Goal: Task Accomplishment & Management: Manage account settings

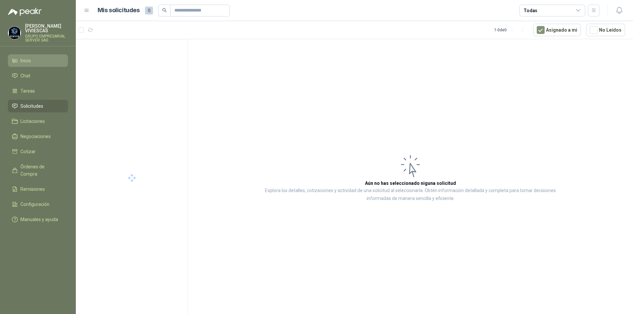
click at [43, 60] on li "Inicio" at bounding box center [38, 60] width 52 height 7
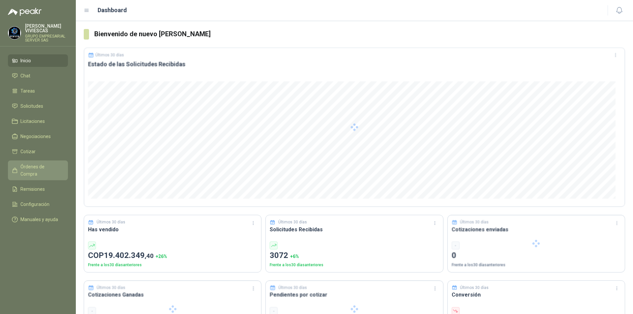
click at [33, 163] on link "Órdenes de Compra" at bounding box center [38, 170] width 60 height 20
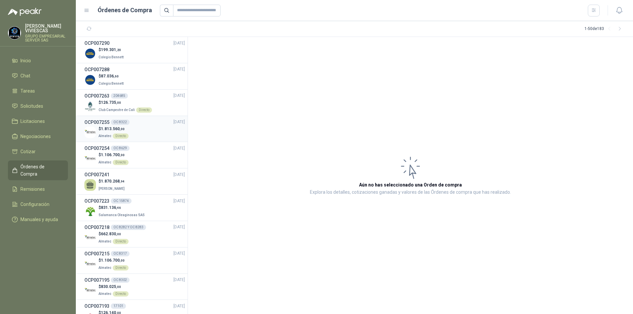
scroll to position [66, 0]
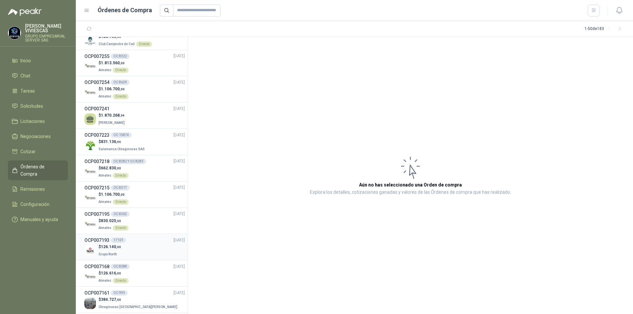
click at [152, 249] on div "$ 126.140 ,00 Grupo North" at bounding box center [134, 251] width 100 height 14
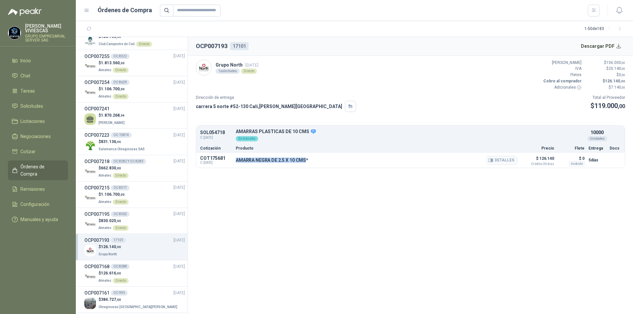
drag, startPoint x: 236, startPoint y: 160, endPoint x: 305, endPoint y: 161, distance: 69.5
click at [305, 161] on p "AMARRA NEGRA DE 2.5 X 10 CMS*" at bounding box center [272, 159] width 72 height 5
copy p "AMARRA NEGRA DE 2.5 X 10 CMS"
click at [503, 162] on button "Detalles" at bounding box center [501, 160] width 31 height 9
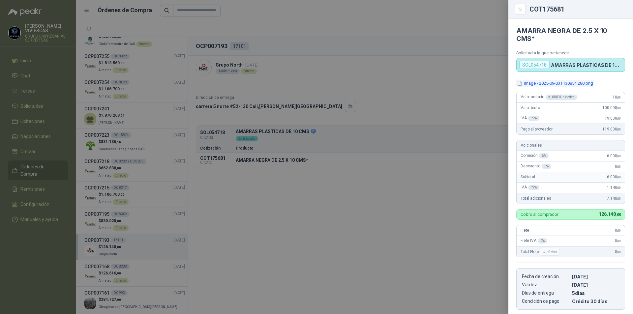
click at [533, 81] on button "image - 2025-09-03T130854.280.png" at bounding box center [554, 83] width 77 height 7
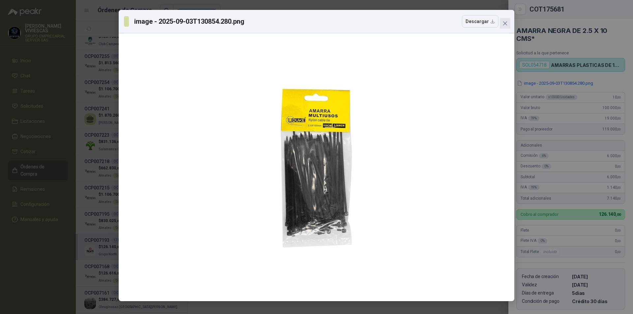
click at [507, 22] on span "Close" at bounding box center [504, 23] width 11 height 5
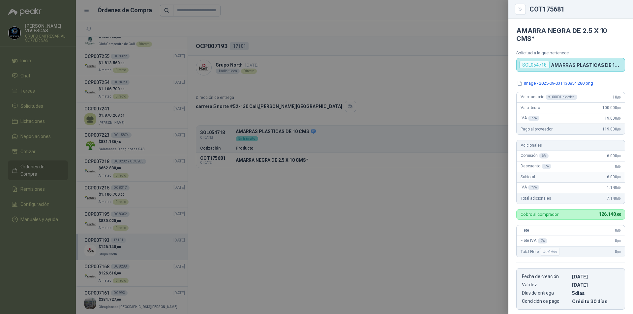
click at [414, 86] on div at bounding box center [316, 157] width 633 height 314
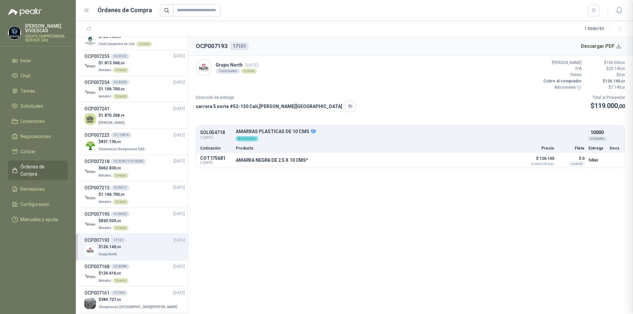
scroll to position [105, 0]
click at [607, 42] on button "Descargar PDF" at bounding box center [601, 46] width 48 height 13
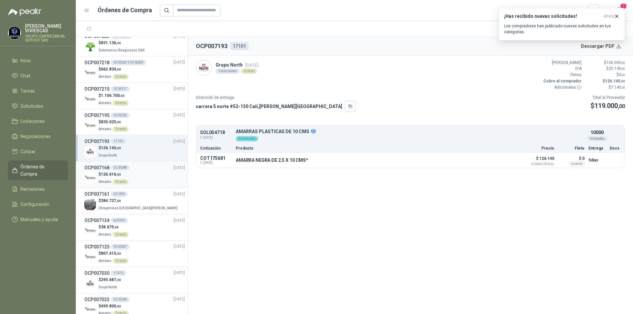
scroll to position [198, 0]
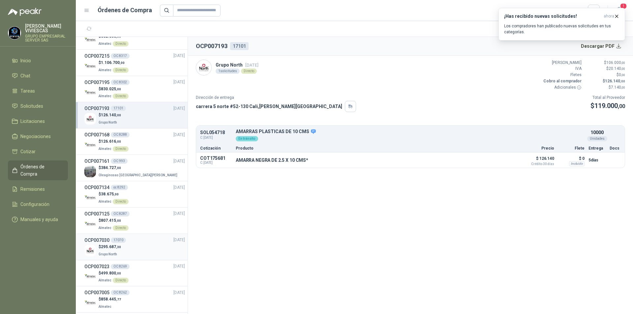
click at [157, 249] on div "$ 295.687 ,30 Grupo North" at bounding box center [134, 251] width 100 height 14
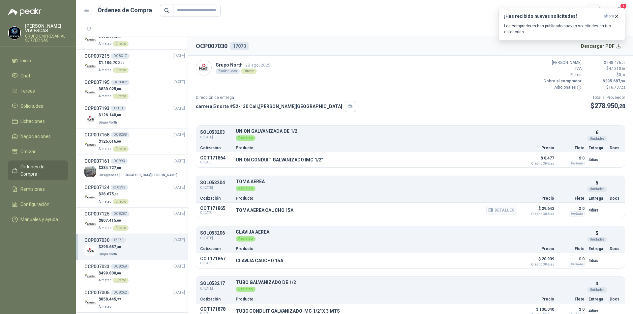
scroll to position [66, 0]
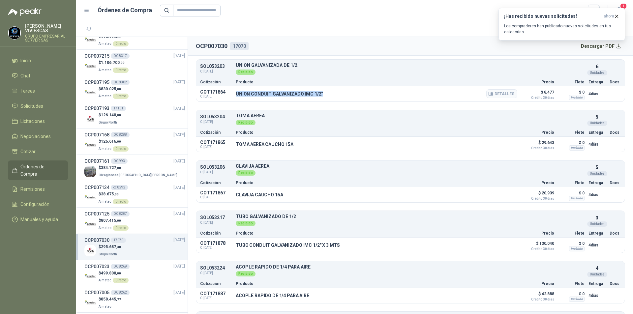
drag, startPoint x: 235, startPoint y: 92, endPoint x: 327, endPoint y: 91, distance: 91.6
click at [327, 91] on div "COT171864 C: [DATE] UNION CONDUIT GALVANIZADO IMC 1/2" Detalles $ 8.477 Crédito…" at bounding box center [410, 93] width 428 height 15
copy p "UNION CONDUIT GALVANIZADO IMC 1/2""
click at [504, 95] on button "Detalles" at bounding box center [501, 93] width 31 height 9
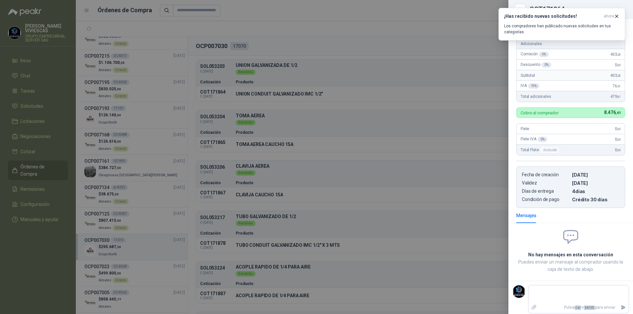
scroll to position [0, 0]
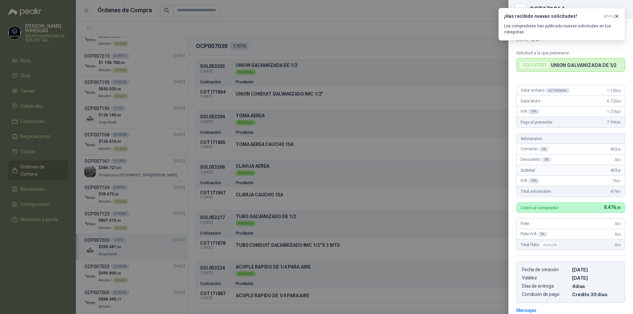
click at [416, 112] on div at bounding box center [316, 157] width 633 height 314
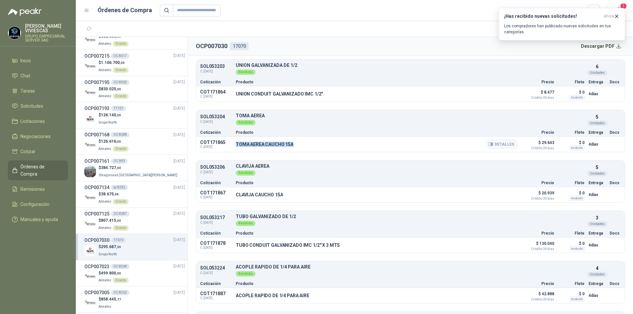
drag, startPoint x: 235, startPoint y: 144, endPoint x: 295, endPoint y: 144, distance: 59.6
click at [295, 144] on div "COT171865 C: [DATE] TOMA AEREA CAUCHO 15A Detalles $ 29.643 Crédito 30 días $ 0…" at bounding box center [410, 144] width 428 height 15
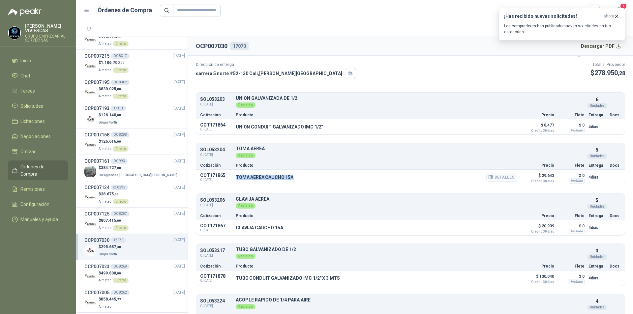
drag, startPoint x: 290, startPoint y: 144, endPoint x: 273, endPoint y: 176, distance: 36.6
copy p "TOMA AEREA CAUCHO 15A"
click at [503, 175] on button "Detalles" at bounding box center [501, 177] width 31 height 9
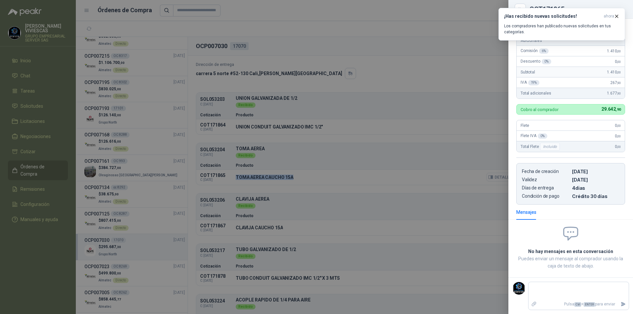
scroll to position [90, 0]
click at [619, 14] on button "¡Has recibido nuevas solicitudes! ahora Los compradores han publicado nuevas so…" at bounding box center [561, 24] width 127 height 33
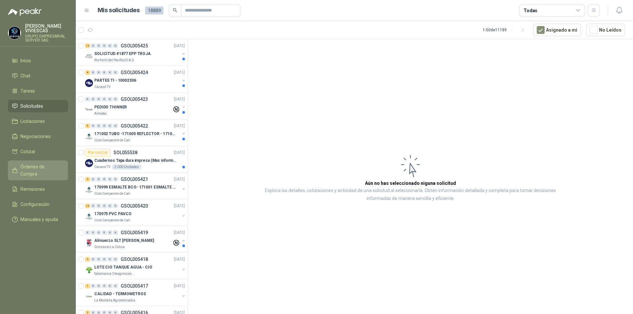
click at [43, 164] on span "Órdenes de Compra" at bounding box center [40, 170] width 41 height 14
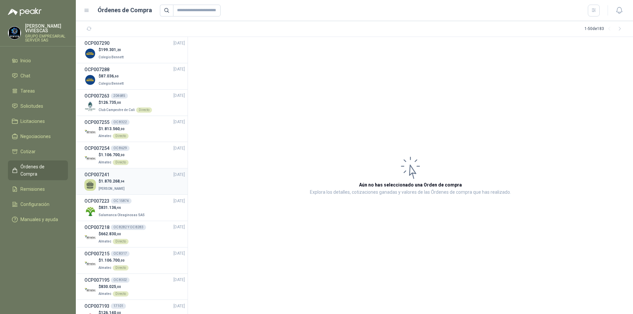
scroll to position [132, 0]
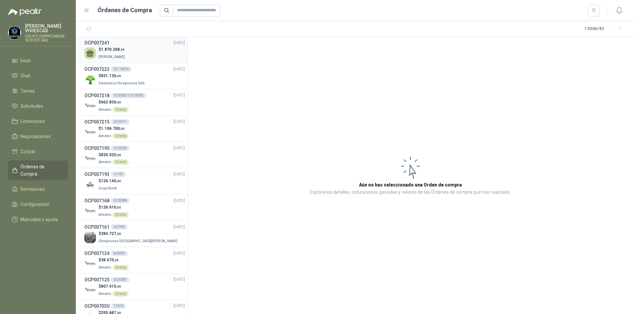
click at [139, 185] on div "$ 126.140 ,00 Grupo North" at bounding box center [134, 185] width 100 height 14
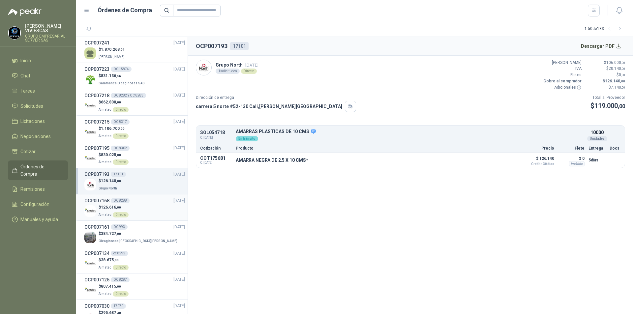
scroll to position [198, 0]
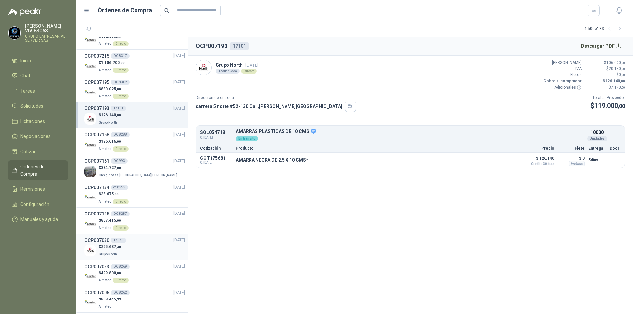
click at [142, 252] on div "$ 295.687 ,30 Grupo North" at bounding box center [134, 251] width 100 height 14
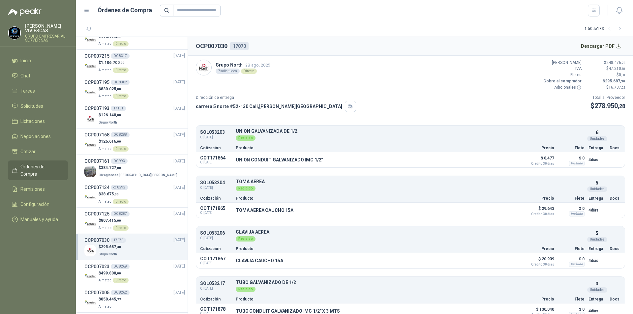
scroll to position [66, 0]
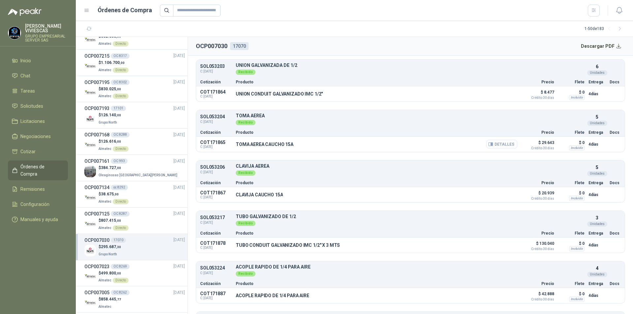
click at [489, 144] on icon "button" at bounding box center [490, 144] width 5 height 5
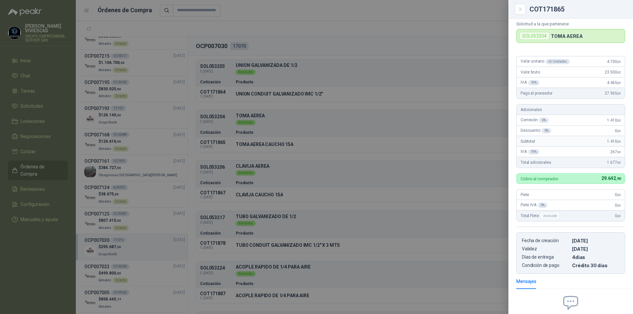
scroll to position [0, 0]
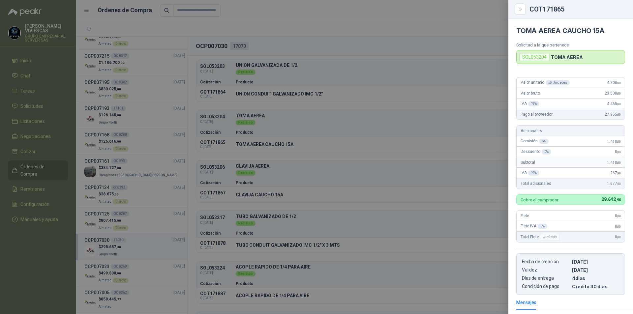
click at [244, 182] on div at bounding box center [316, 157] width 633 height 314
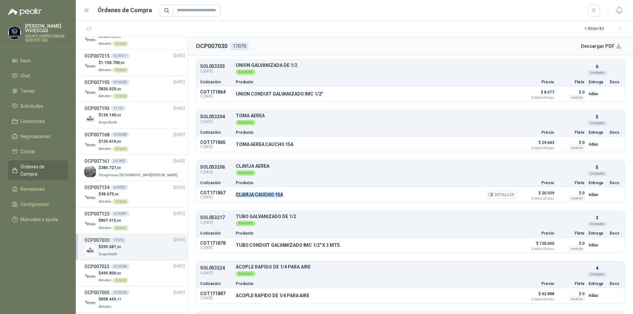
drag, startPoint x: 234, startPoint y: 197, endPoint x: 285, endPoint y: 197, distance: 50.4
click at [285, 197] on div "COT171867 C: [DATE] CLAVIJA CAUCHO 15A Detalles $ 20.939 Crédito 30 días $ 0 In…" at bounding box center [410, 194] width 428 height 15
copy p "CLAVIJA CAUCHO 15A"
click at [505, 191] on button "Detalles" at bounding box center [501, 194] width 31 height 9
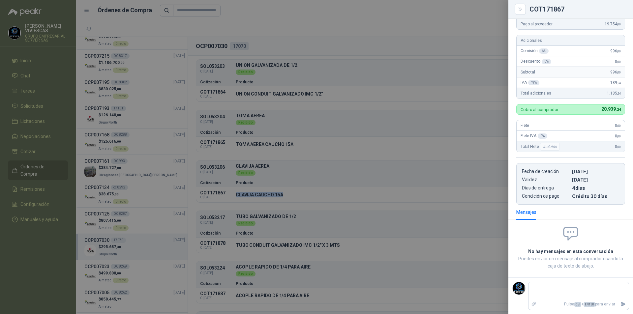
scroll to position [0, 0]
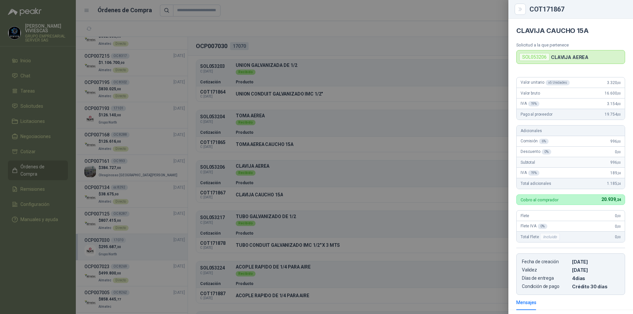
click at [273, 223] on div at bounding box center [316, 157] width 633 height 314
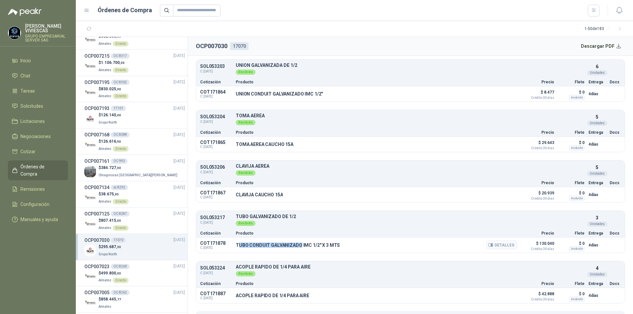
drag, startPoint x: 238, startPoint y: 245, endPoint x: 295, endPoint y: 247, distance: 57.7
click at [295, 247] on p "TUBO CONDUIT GALVANIZADO IMC 1/2" X 3 MTS" at bounding box center [288, 244] width 104 height 5
drag, startPoint x: 235, startPoint y: 245, endPoint x: 338, endPoint y: 246, distance: 102.8
click at [338, 246] on div "COT171878 C: [DATE] TUBO CONDUIT GALVANIZADO IMC 1/2" X 3 MTS Detalles $ 130.04…" at bounding box center [410, 245] width 428 height 15
copy p "TUBO CONDUIT GALVANIZADO IMC 1/2" X 3 MTS"
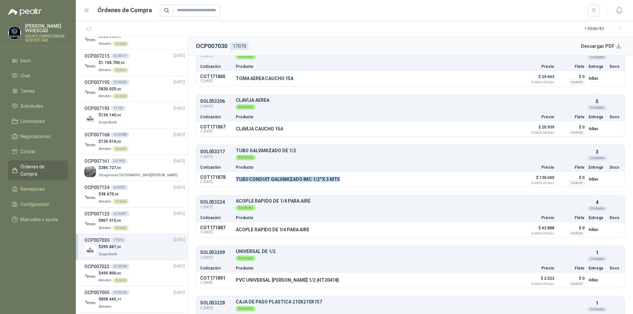
scroll to position [160, 0]
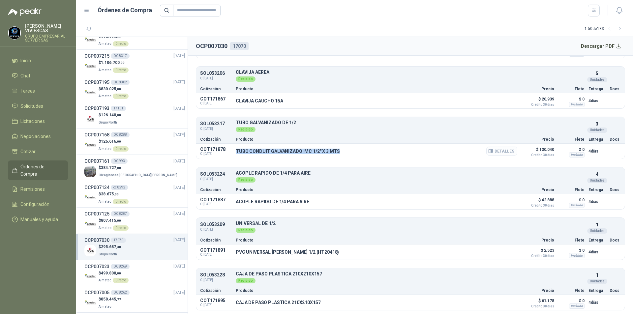
click at [508, 151] on button "Detalles" at bounding box center [501, 151] width 31 height 9
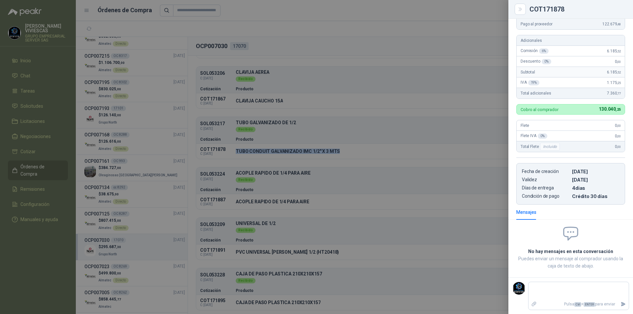
scroll to position [0, 0]
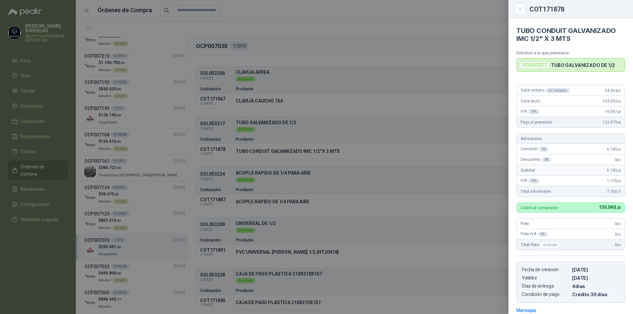
click at [266, 198] on div at bounding box center [316, 157] width 633 height 314
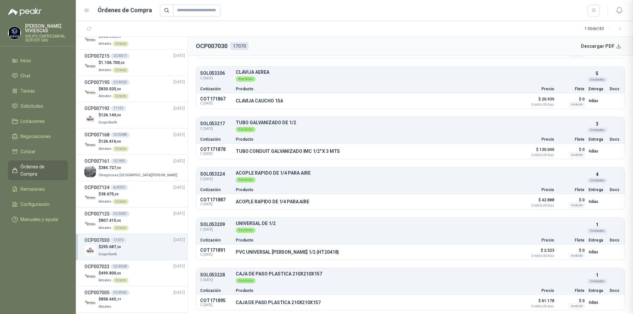
scroll to position [98, 0]
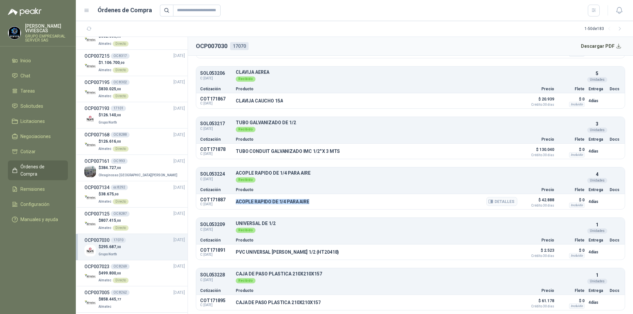
drag, startPoint x: 236, startPoint y: 204, endPoint x: 307, endPoint y: 204, distance: 71.2
click at [307, 204] on p "ACOPLE RAPIDO DE 1/4 PARA AIRE" at bounding box center [272, 201] width 73 height 5
copy p "ACOPLE RAPIDO DE 1/4 PARA AIRE"
click at [493, 200] on button "Detalles" at bounding box center [501, 201] width 31 height 9
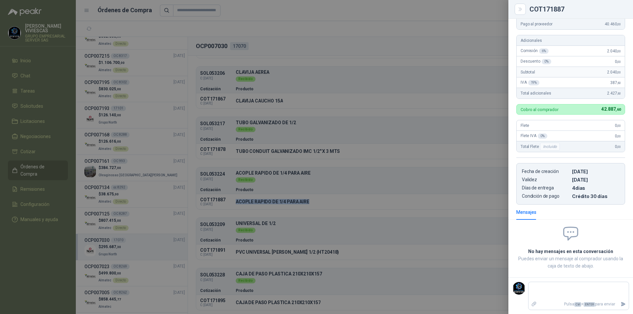
scroll to position [0, 0]
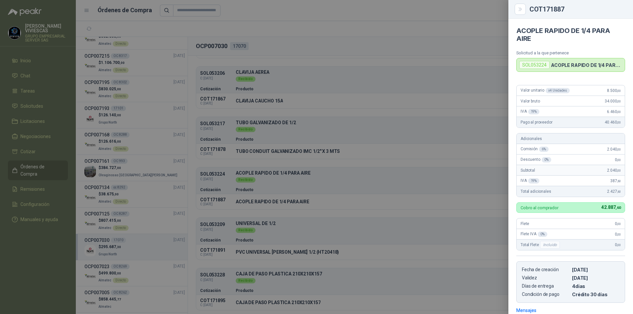
click at [349, 203] on div at bounding box center [316, 157] width 633 height 314
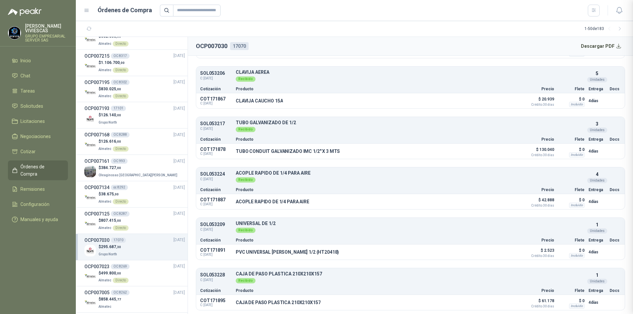
scroll to position [98, 0]
drag, startPoint x: 279, startPoint y: 254, endPoint x: 321, endPoint y: 253, distance: 41.8
click at [321, 253] on div "COT171891 C: [DATE] PVC UNIVERSAL [PERSON_NAME] 1/2 (HT20418) Detalles $ 2.523 …" at bounding box center [410, 251] width 428 height 15
copy p "PVC UNIVERSAL [PERSON_NAME] 1/2 (HT20418)"
click at [503, 249] on button "Detalles" at bounding box center [501, 251] width 31 height 9
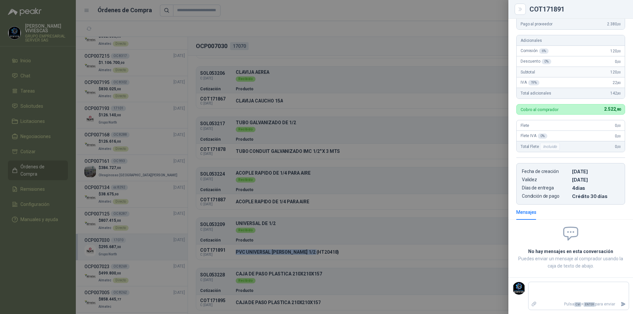
scroll to position [0, 0]
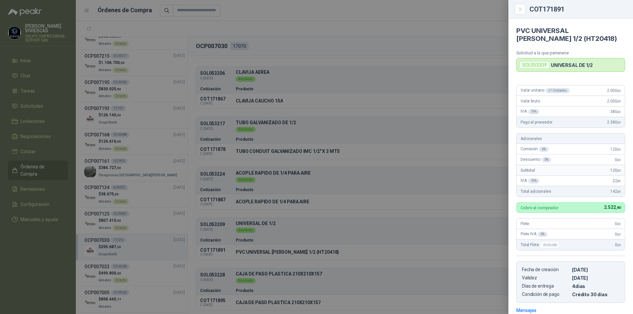
click at [273, 203] on div at bounding box center [316, 157] width 633 height 314
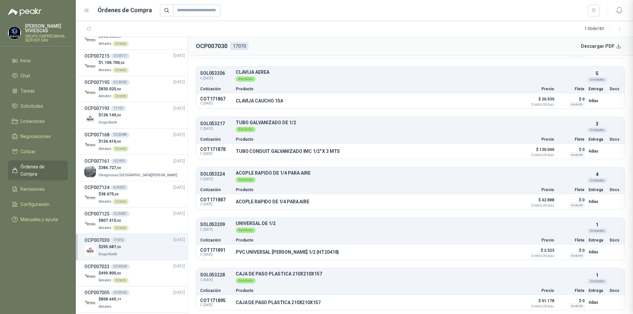
scroll to position [98, 0]
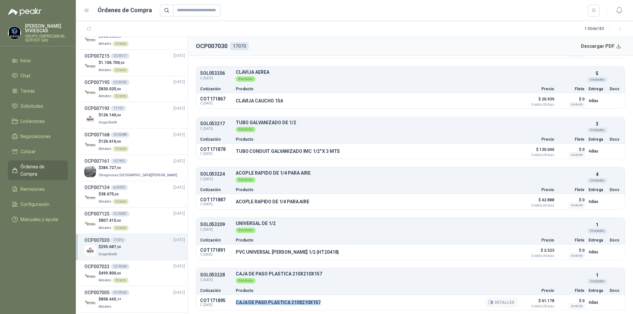
drag, startPoint x: 235, startPoint y: 303, endPoint x: 324, endPoint y: 303, distance: 88.6
click at [324, 303] on div "COT171895 C: [DATE] CAJA DE PASO PLASTICA 210X210X157 Detalles $ 61.178 Crédito…" at bounding box center [410, 302] width 428 height 15
copy p "CAJA DE PASO PLASTICA 210X210X157"
click at [497, 300] on button "Detalles" at bounding box center [501, 302] width 31 height 9
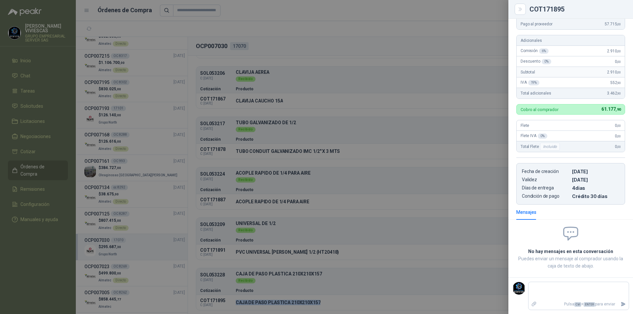
scroll to position [0, 0]
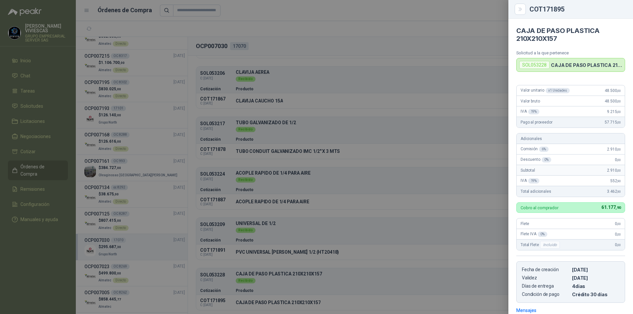
click at [522, 80] on div "Valor unitario x 1 Unidades 48.500 ,00 Valor bruto 48.500 ,00 IVA 19 % 9.215 ,0…" at bounding box center [570, 191] width 125 height 223
click at [509, 81] on div "Valor unitario x 1 Unidades 48.500 ,00 Valor bruto 48.500 ,00 IVA 19 % 9.215 ,0…" at bounding box center [570, 191] width 125 height 223
click at [497, 54] on div at bounding box center [316, 157] width 633 height 314
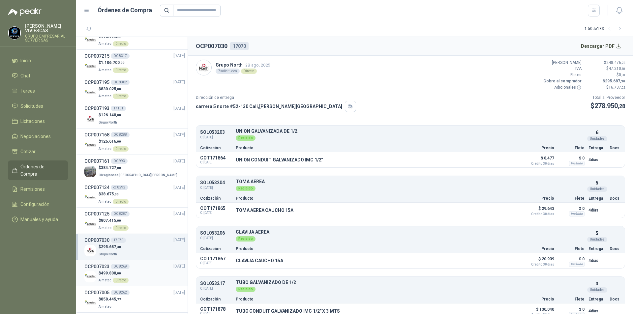
scroll to position [99, 0]
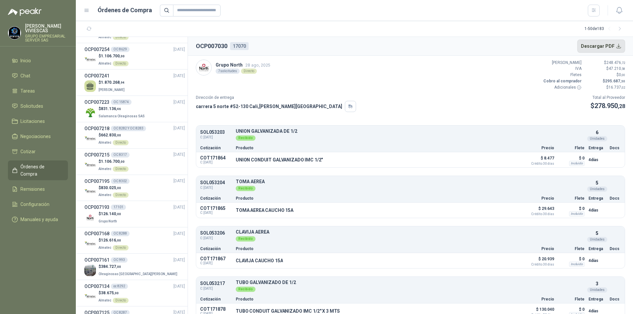
click at [603, 45] on button "Descargar PDF" at bounding box center [601, 46] width 48 height 13
